Goal: Task Accomplishment & Management: Complete application form

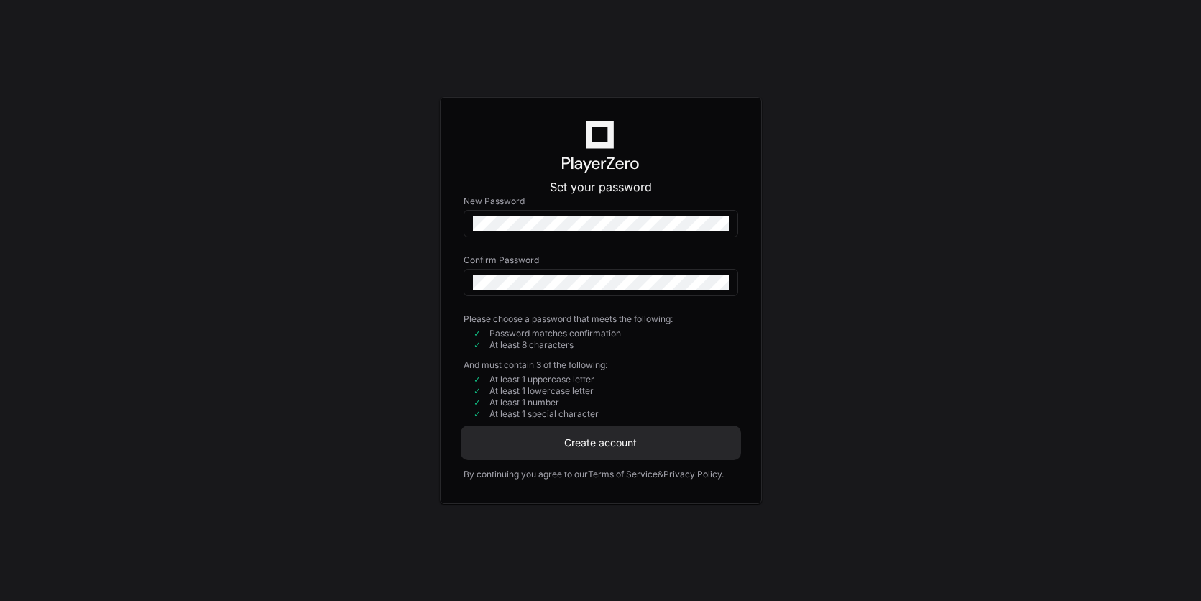
click at [554, 442] on span "Create account" at bounding box center [601, 443] width 275 height 14
click at [801, 215] on div "Set your password New Password Confirm Password Please choose a password that m…" at bounding box center [600, 300] width 1201 height 601
click at [610, 443] on span "Create account" at bounding box center [601, 443] width 275 height 14
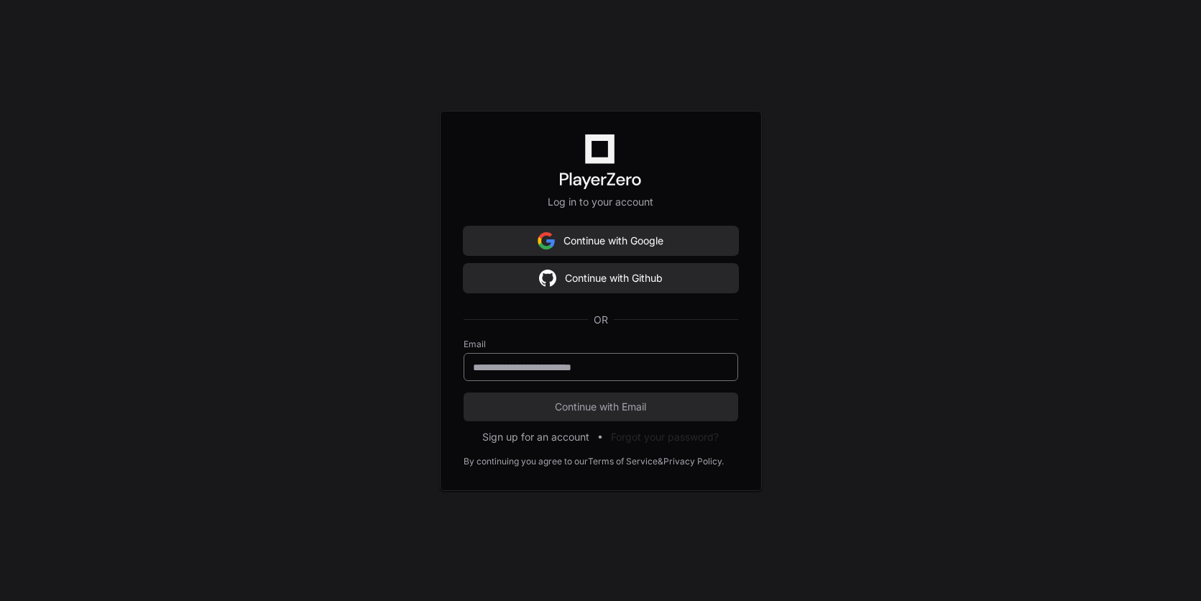
click at [555, 367] on input "email" at bounding box center [601, 367] width 256 height 14
type input "**********"
click at [577, 408] on span "Continue with Email" at bounding box center [601, 407] width 275 height 14
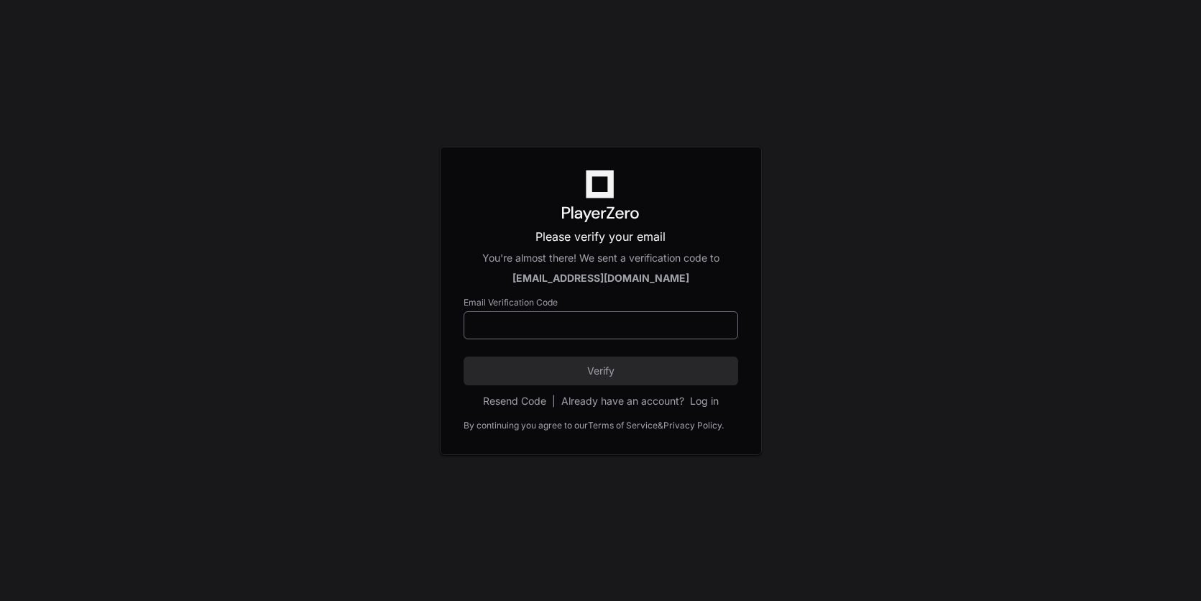
click at [558, 333] on div at bounding box center [601, 325] width 275 height 28
paste input "******"
type input "******"
click at [548, 369] on span "Verify" at bounding box center [601, 371] width 275 height 14
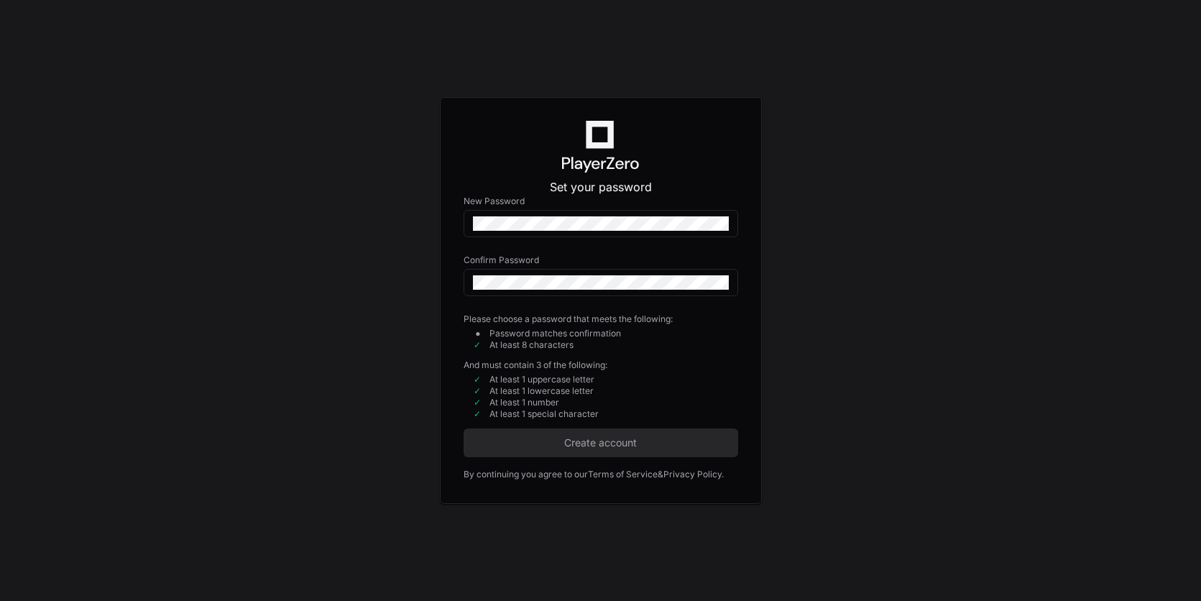
click at [707, 178] on p "Set your password" at bounding box center [601, 186] width 275 height 17
click at [709, 199] on label "New Password" at bounding box center [601, 202] width 275 height 12
click at [629, 208] on div "New Password Confirm Password Confirm Password is required." at bounding box center [601, 255] width 275 height 118
click at [947, 83] on div "Set your password New Password Confirm Password Please choose a password that m…" at bounding box center [600, 300] width 1201 height 601
click at [899, 205] on div "Set your password New Password Confirm Password Please choose a password that m…" at bounding box center [600, 300] width 1201 height 601
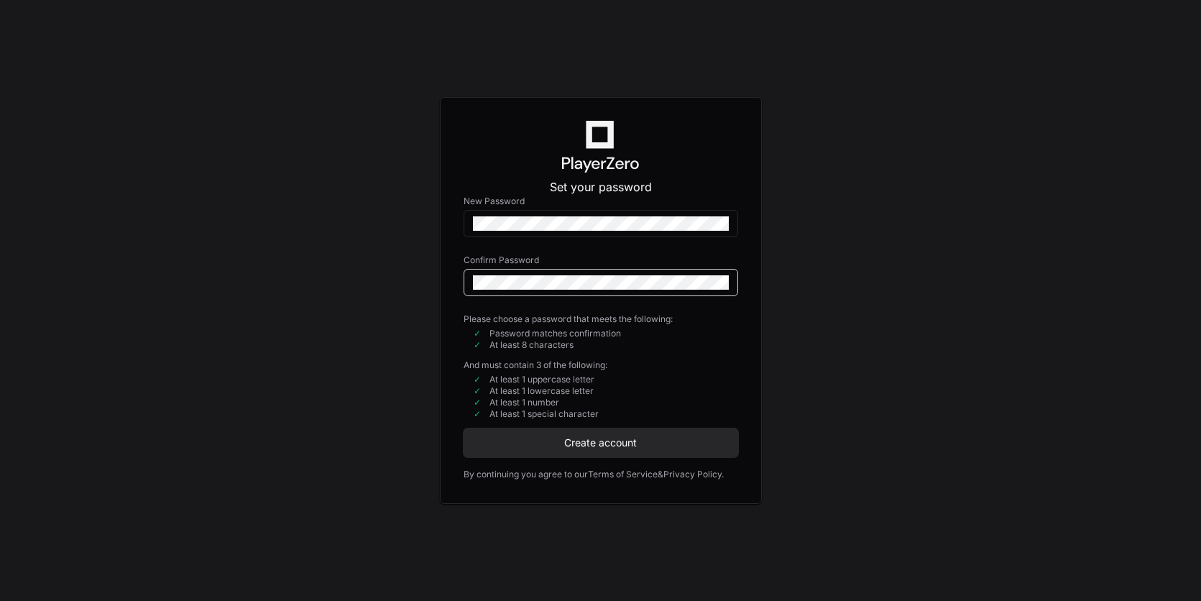
click at [855, 265] on div "Set your password New Password Confirm Password Please choose a password that m…" at bounding box center [600, 300] width 1201 height 601
click at [946, 101] on div "Set your password New Password Confirm Password Please choose a password that m…" at bounding box center [600, 300] width 1201 height 601
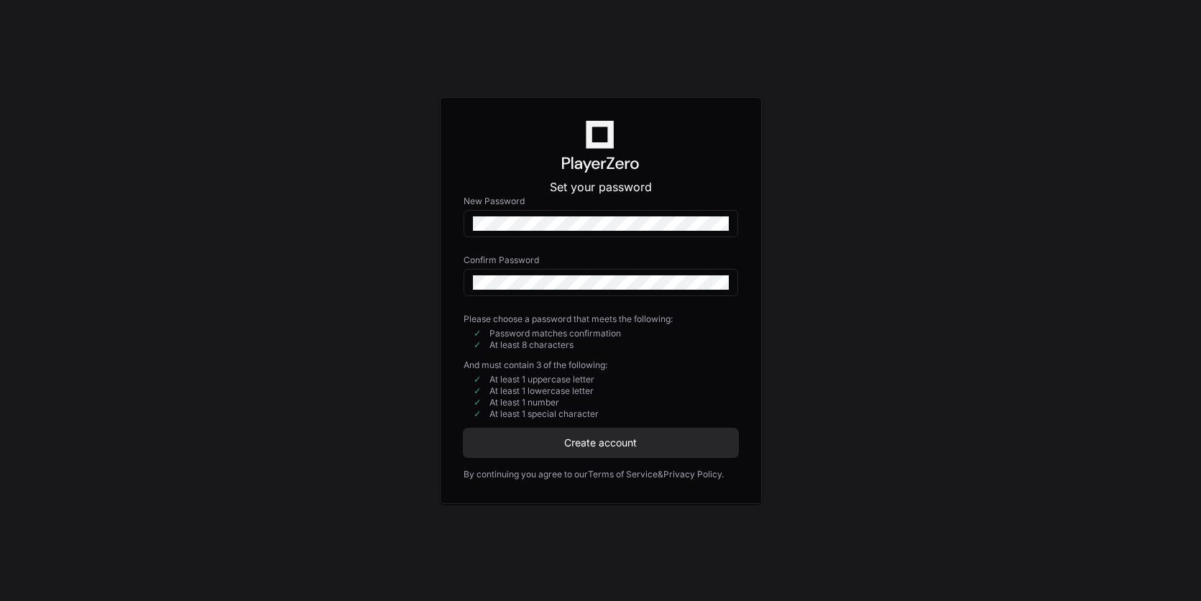
click at [946, 101] on div "Set your password New Password Confirm Password Please choose a password that m…" at bounding box center [600, 300] width 1201 height 601
click at [598, 451] on button "Create account" at bounding box center [601, 442] width 275 height 29
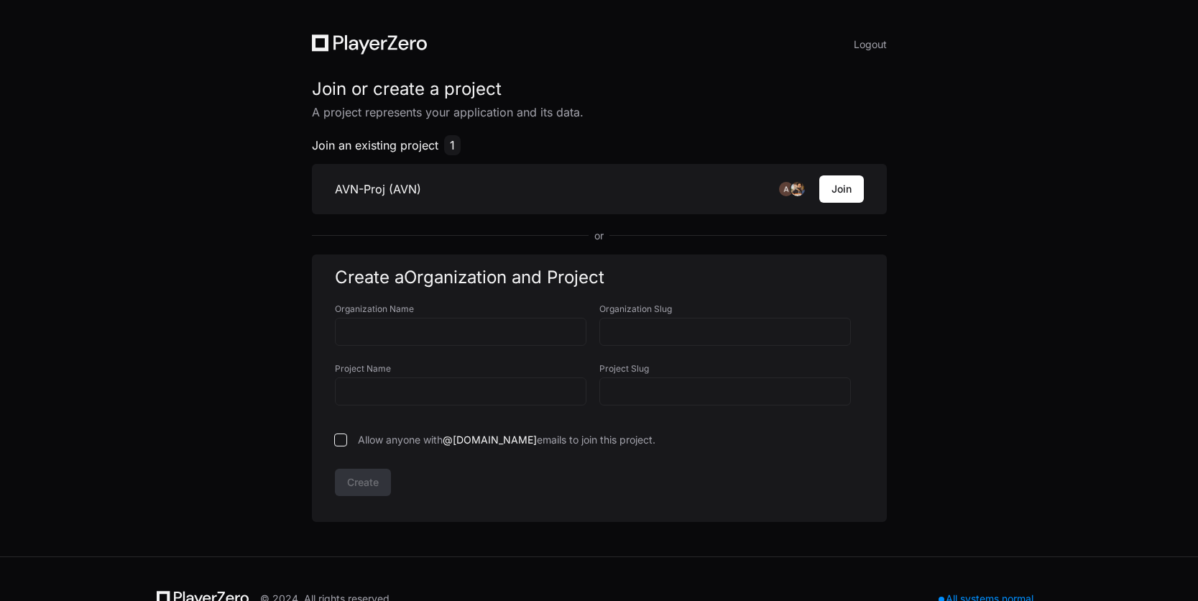
click at [251, 289] on div "Logout Join or create a project A project represents your application and its d…" at bounding box center [599, 278] width 1198 height 556
click at [415, 148] on span "Join an existing project" at bounding box center [375, 145] width 127 height 17
click at [395, 221] on div "Join an existing project 1 AVN-Proj (AVN) Join or" at bounding box center [599, 189] width 575 height 108
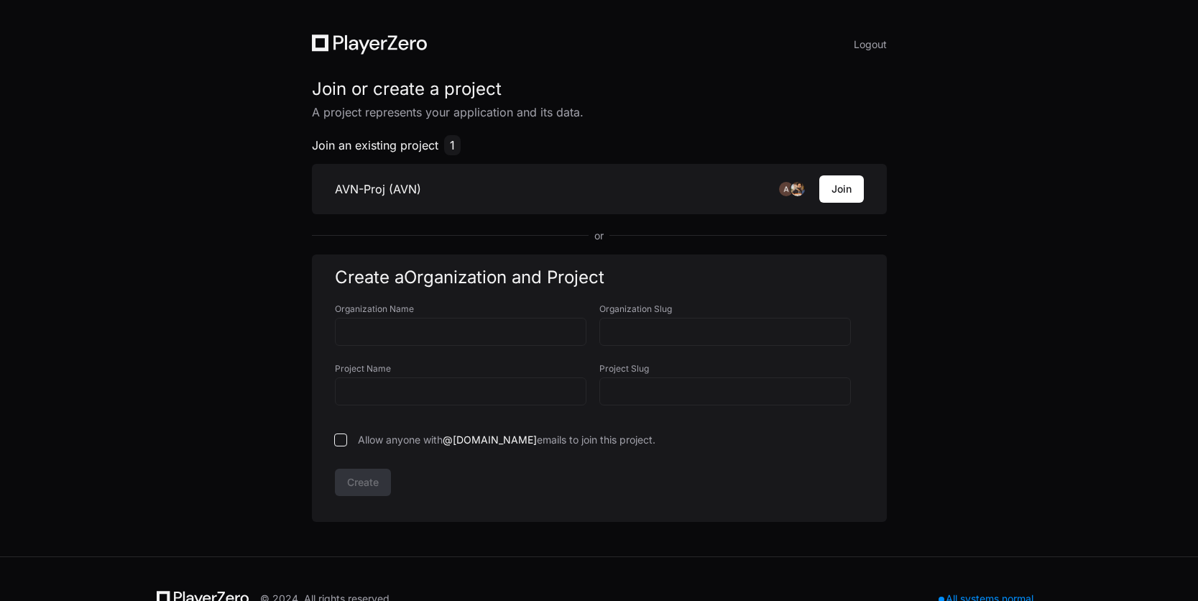
click at [279, 321] on div "Logout Join or create a project A project represents your application and its d…" at bounding box center [599, 278] width 644 height 556
